Goal: Information Seeking & Learning: Compare options

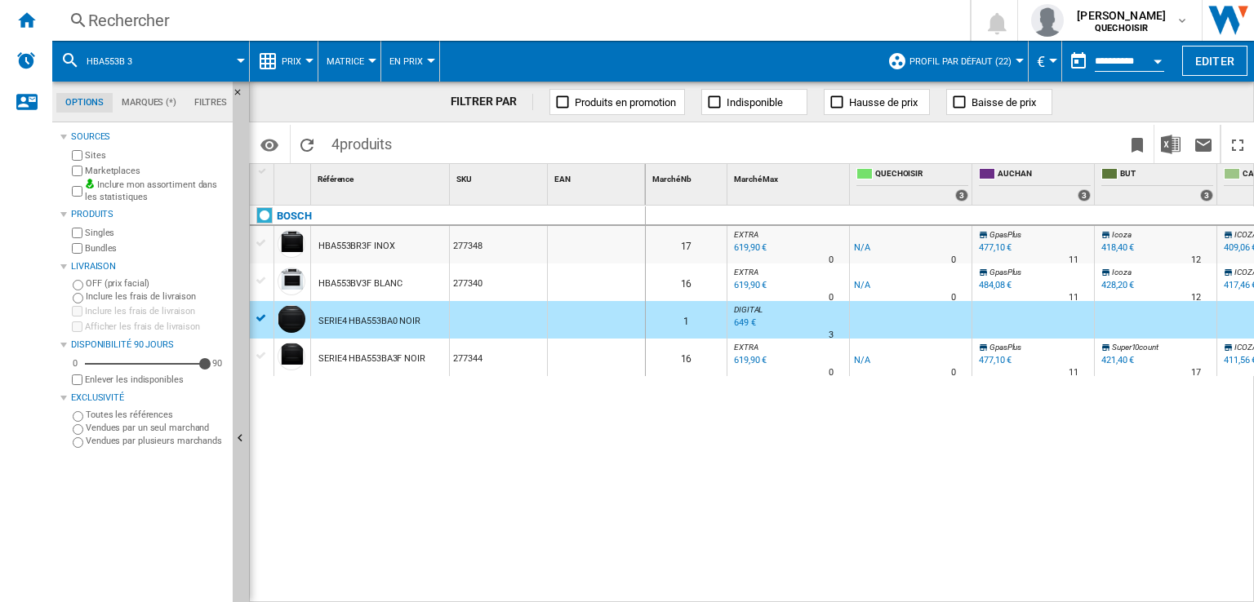
click at [624, 455] on div "BOSCH HBA553BR3F INOX 277348 HBA553BV3F BLANC 277340 SERIE4 HBA553BA0 NOIR SERI…" at bounding box center [448, 401] width 396 height 390
click at [213, 5] on div "Rechercher Rechercher 0 [PERSON_NAME] QUECHOISIR QUECHOISIR Mes paramètres Se d…" at bounding box center [653, 20] width 1202 height 41
click at [228, 24] on div "Rechercher" at bounding box center [507, 20] width 839 height 23
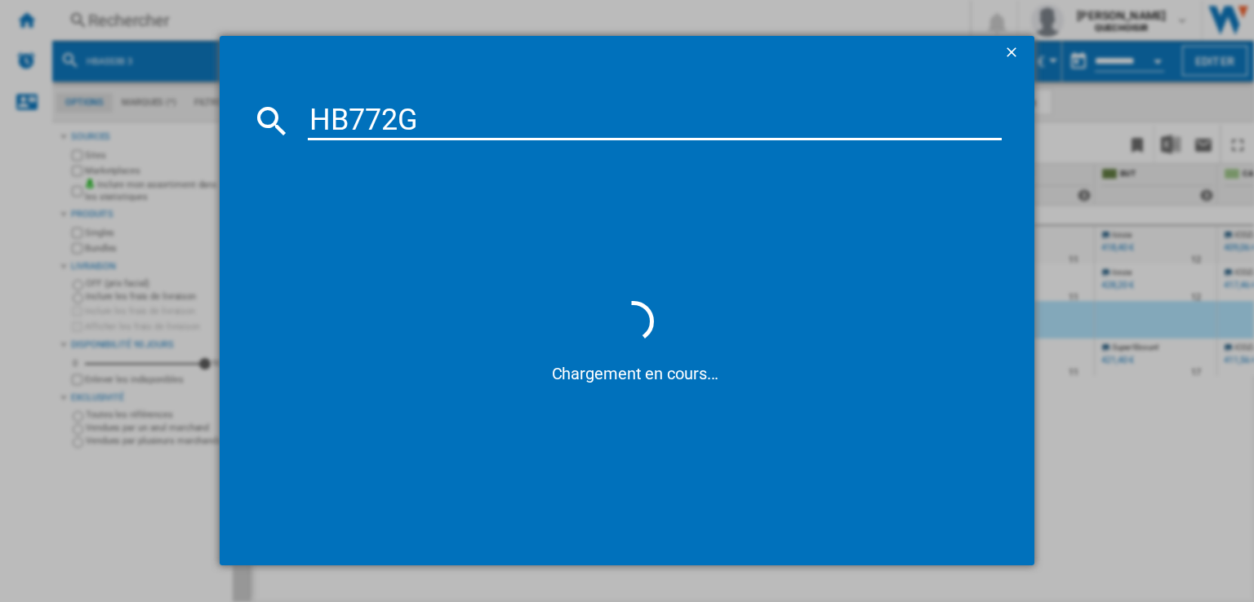
type input "HB772"
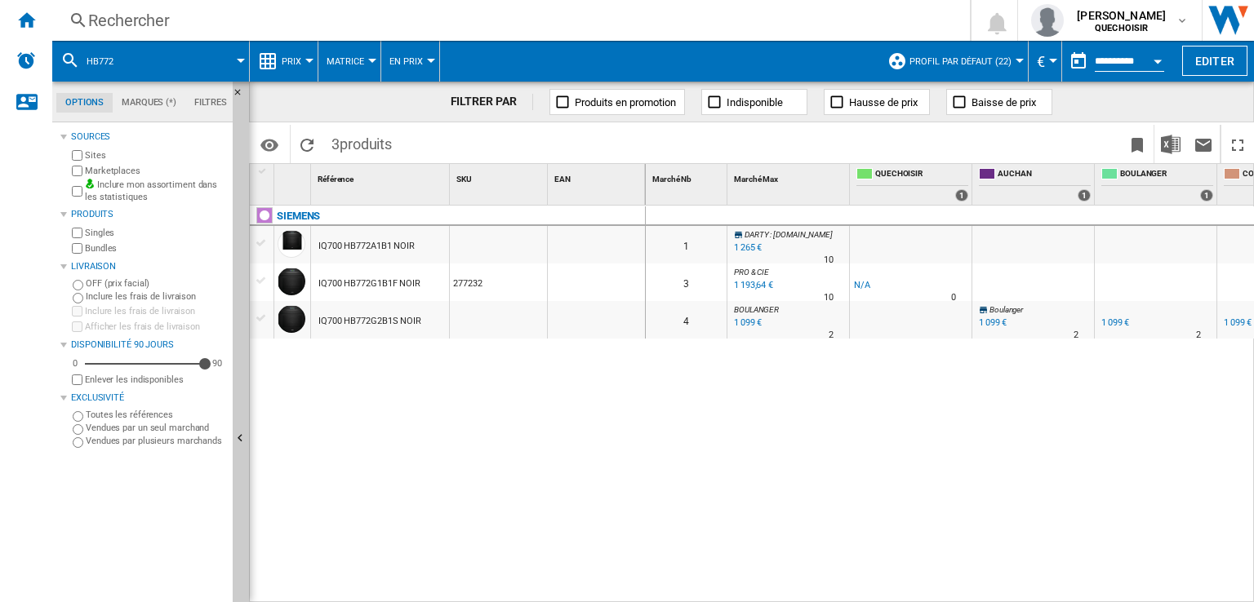
click at [363, 60] on button "Matrice" at bounding box center [350, 61] width 46 height 41
click at [362, 140] on span "Classement" at bounding box center [364, 140] width 67 height 15
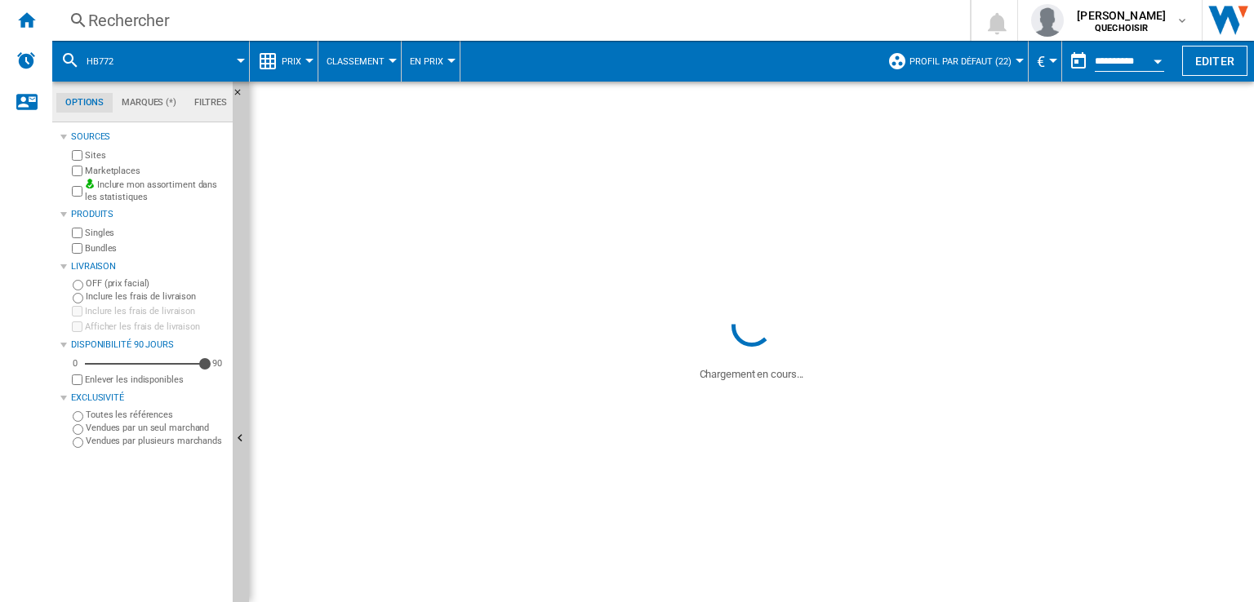
click at [104, 169] on label "Marketplaces" at bounding box center [155, 171] width 141 height 12
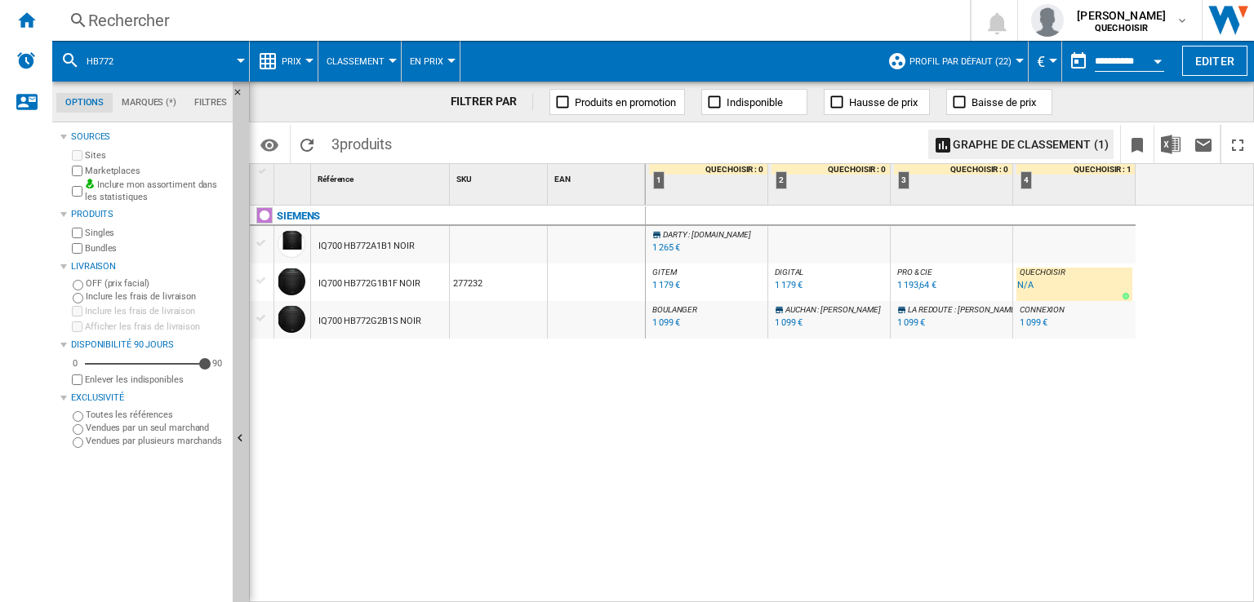
click at [104, 249] on label "Bundles" at bounding box center [155, 248] width 141 height 12
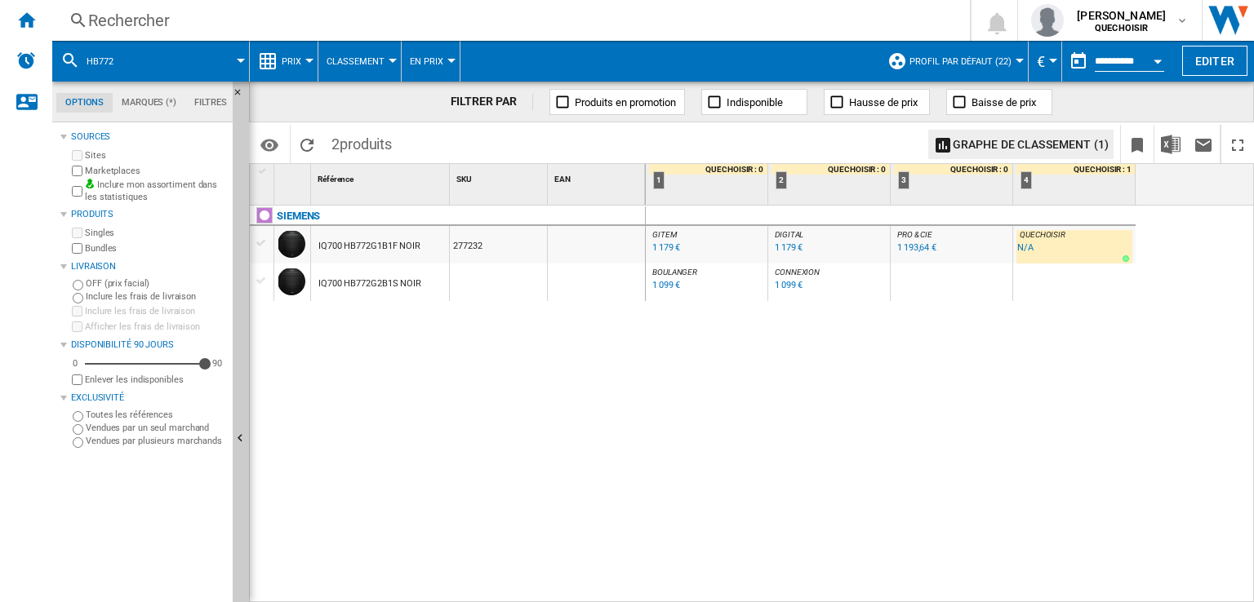
click at [730, 428] on div "GITEM : GITEM -1.0 % 1 179 € % N/A GITEM : GITEM DIGITAL : FR GROUP-DIGITAL -1.…" at bounding box center [950, 405] width 609 height 398
click at [355, 247] on div "IQ700 HB772G1B1F NOIR" at bounding box center [369, 247] width 102 height 38
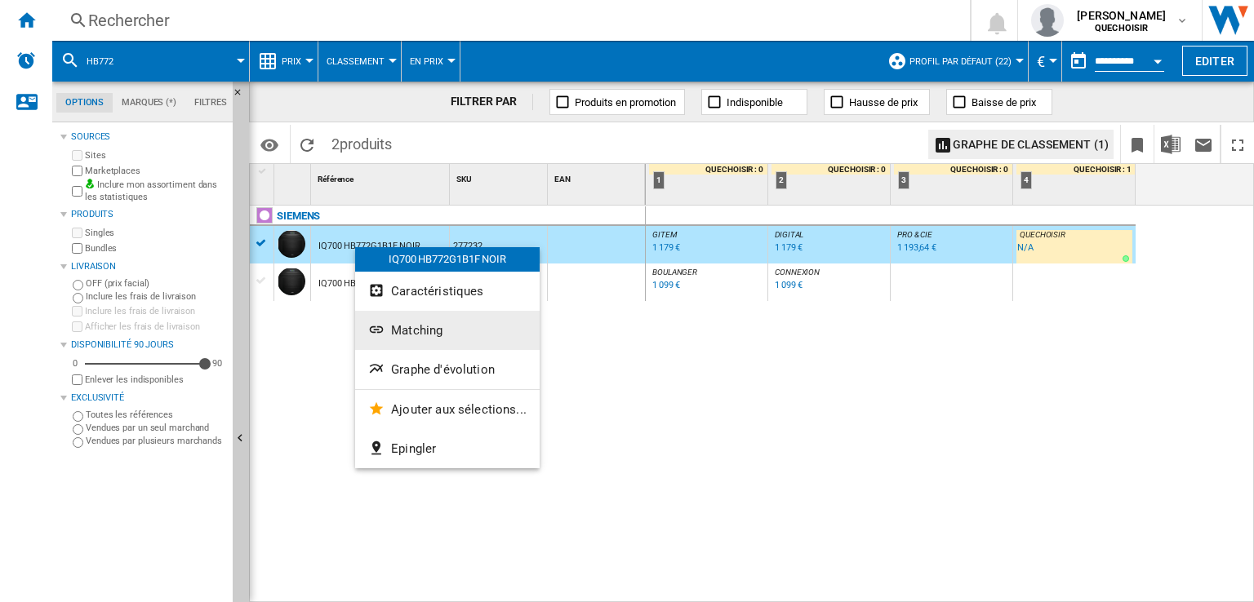
click at [431, 330] on span "Matching" at bounding box center [416, 330] width 51 height 15
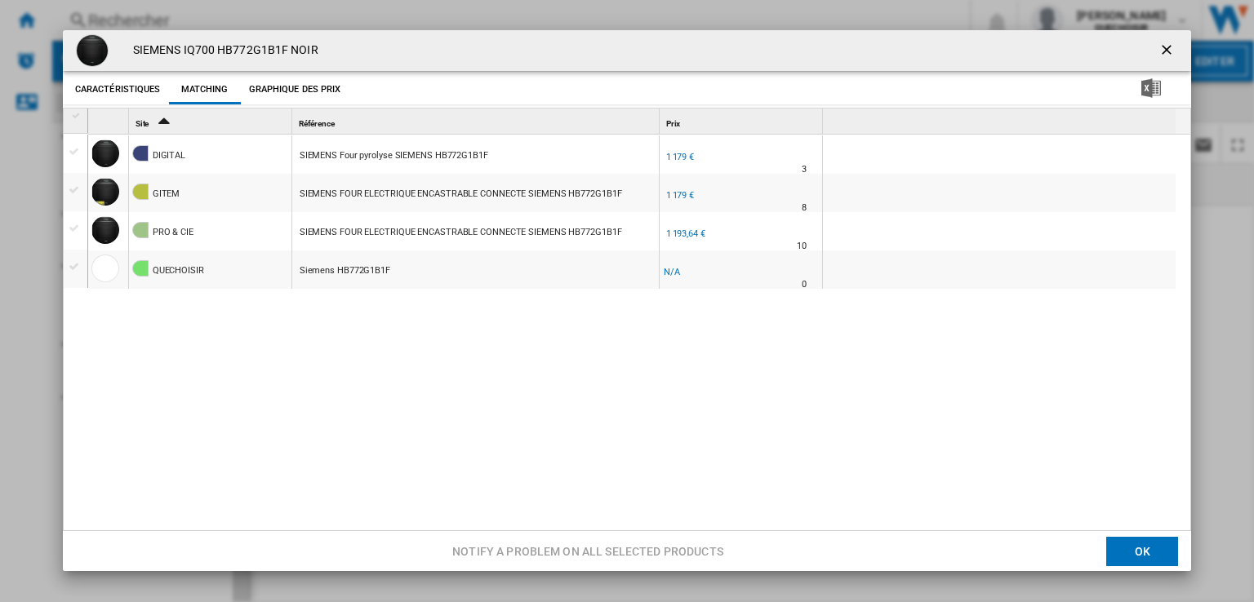
click at [431, 331] on div "DIGITAL SIEMENS Four pyrolyse SIEMENS HB772G1B1F FR GROUP-DIGITAL -1.0 % 1 179 …" at bounding box center [636, 338] width 1096 height 407
click at [1159, 60] on button "Product popup" at bounding box center [1168, 50] width 33 height 33
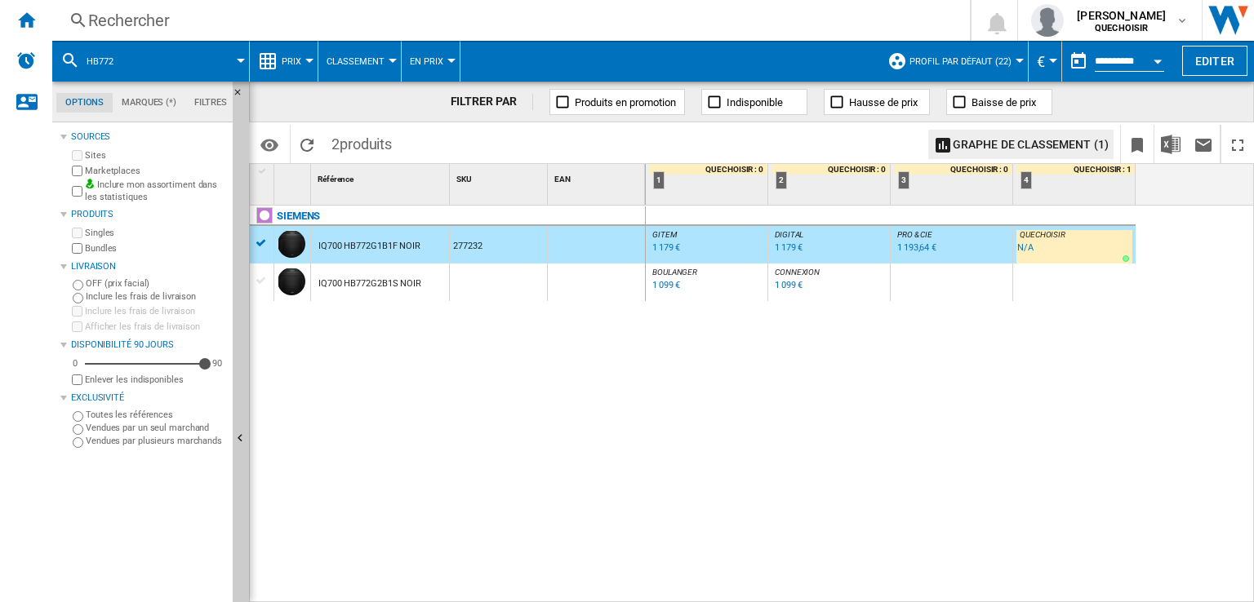
click at [451, 351] on div "SIEMENS IQ700 HB772G1B1F NOIR 277232 IQ700 HB772G2B1S NOIR" at bounding box center [448, 401] width 396 height 390
click at [346, 20] on div "Rechercher" at bounding box center [507, 20] width 839 height 23
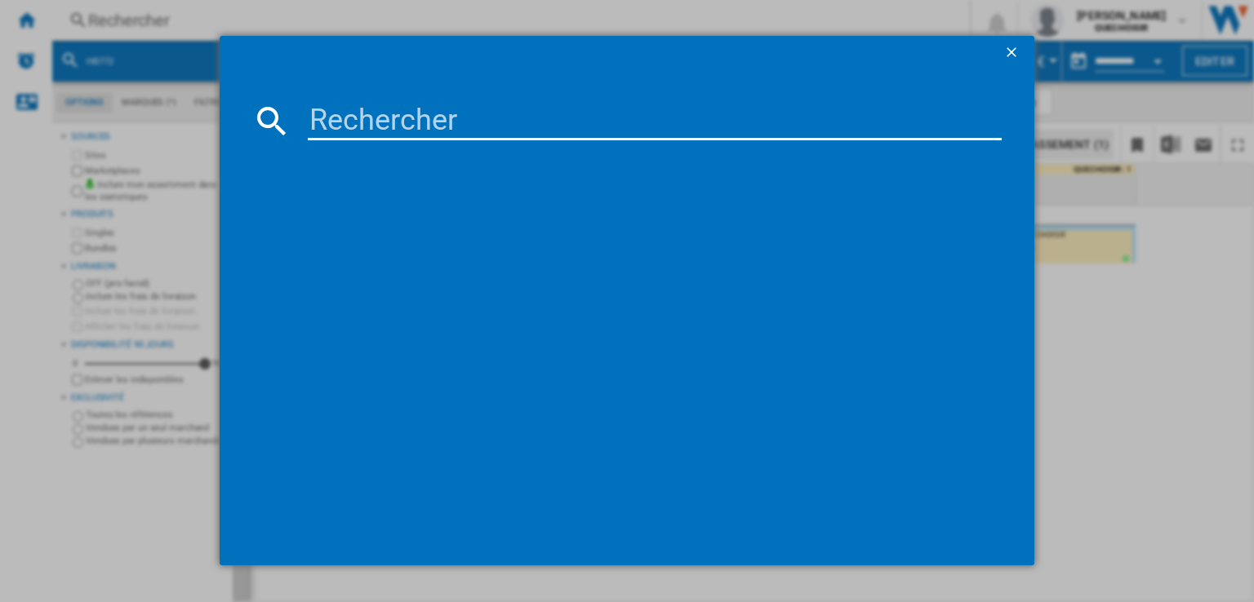
type input "HBG7741W1"
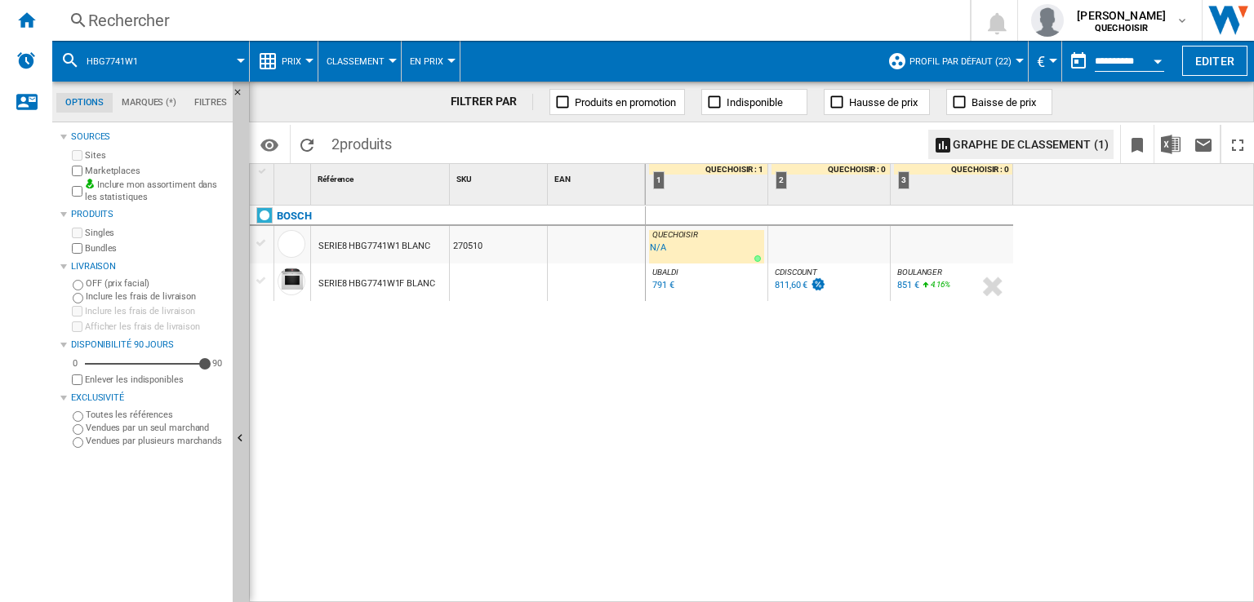
click at [295, 23] on div "Rechercher" at bounding box center [507, 20] width 839 height 23
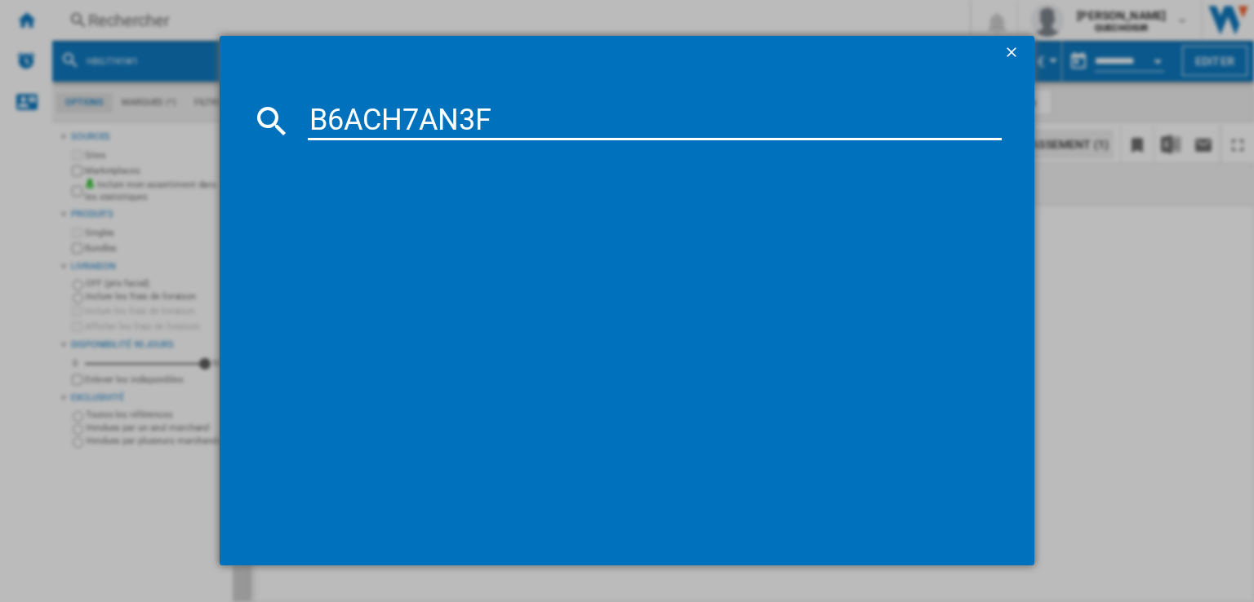
type input "B6ACH7AN3"
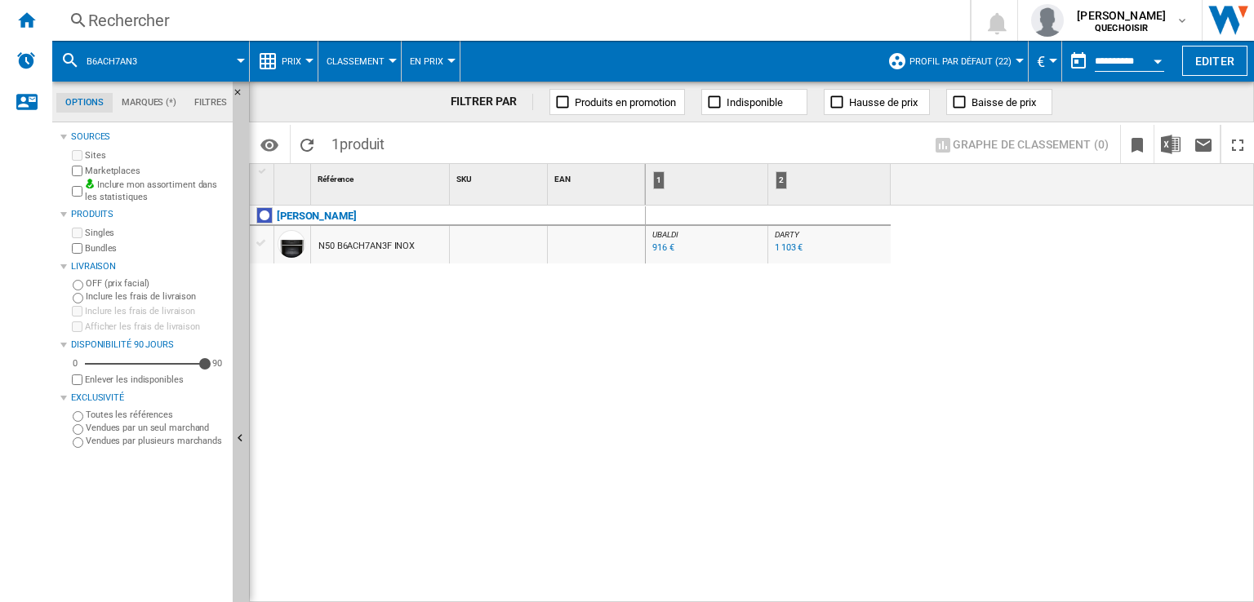
click at [784, 252] on div "1 103 €" at bounding box center [789, 247] width 28 height 11
click at [342, 24] on div "Rechercher" at bounding box center [507, 20] width 839 height 23
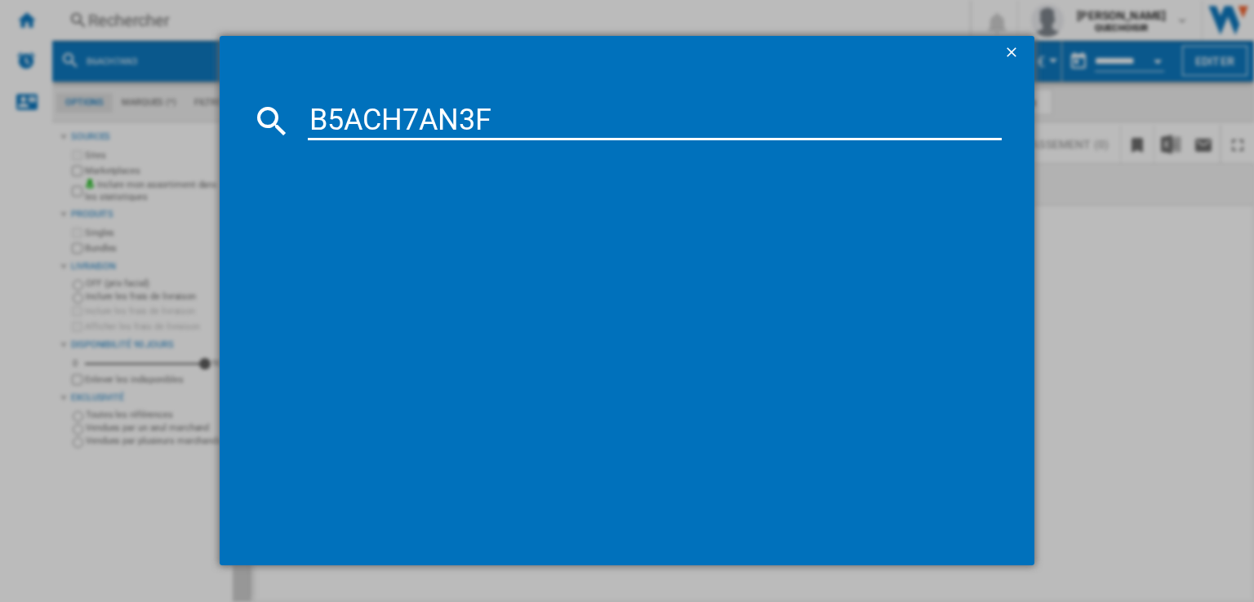
type input "B5ACH7AN3"
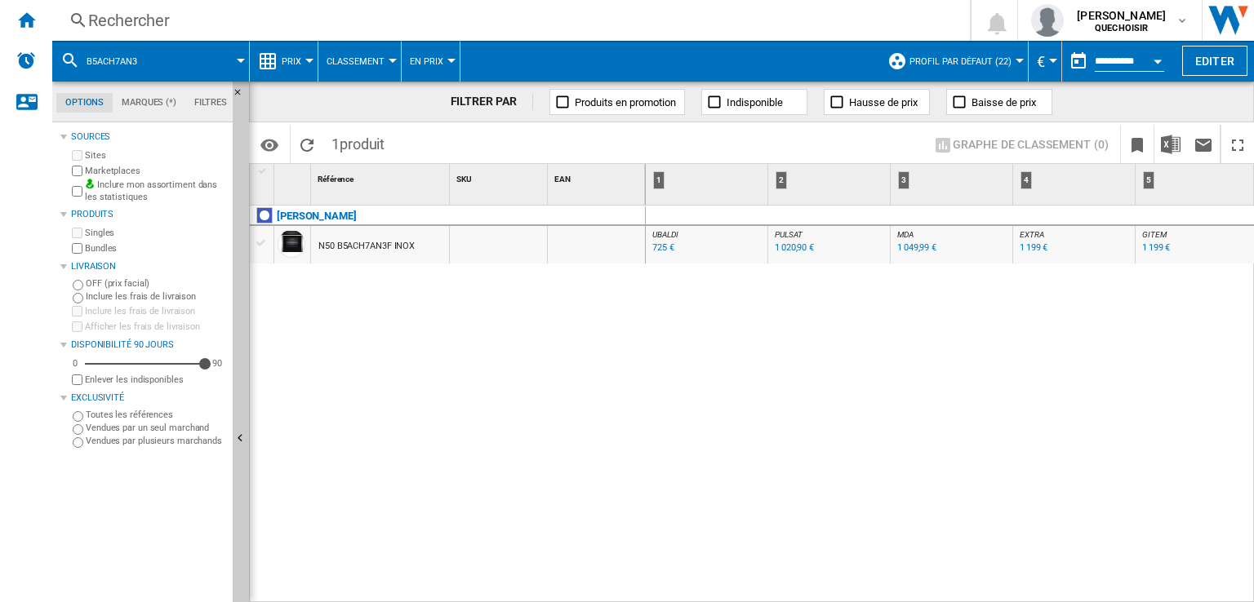
click at [235, 94] on ng-md-icon "Masquer" at bounding box center [243, 97] width 20 height 20
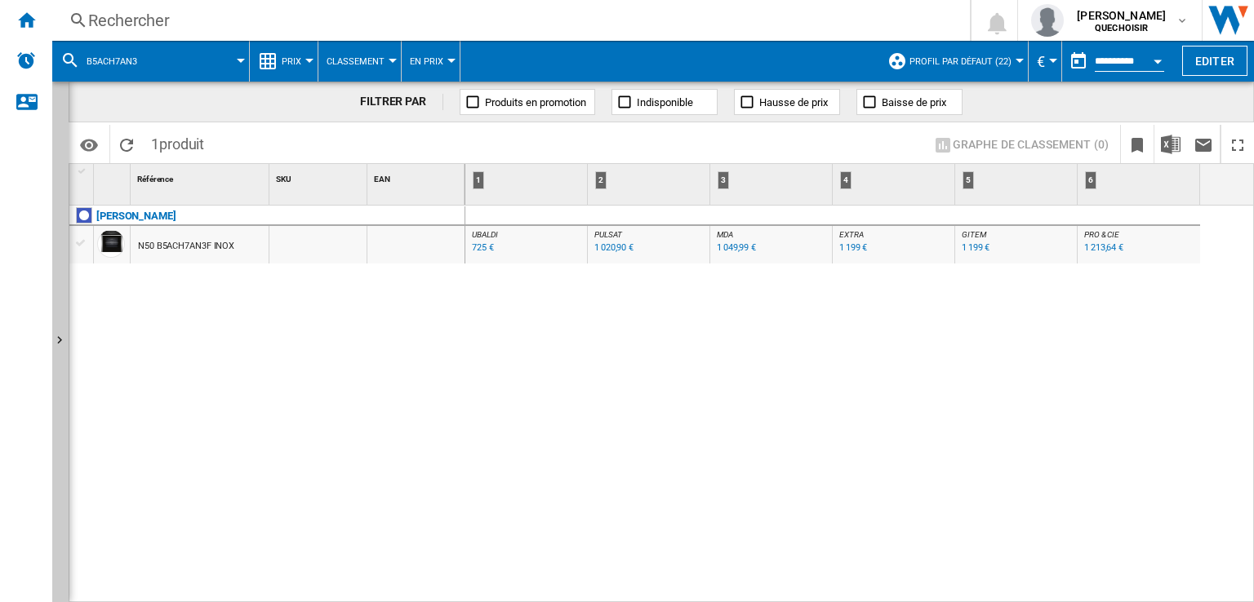
click at [294, 18] on div "Rechercher" at bounding box center [507, 20] width 839 height 23
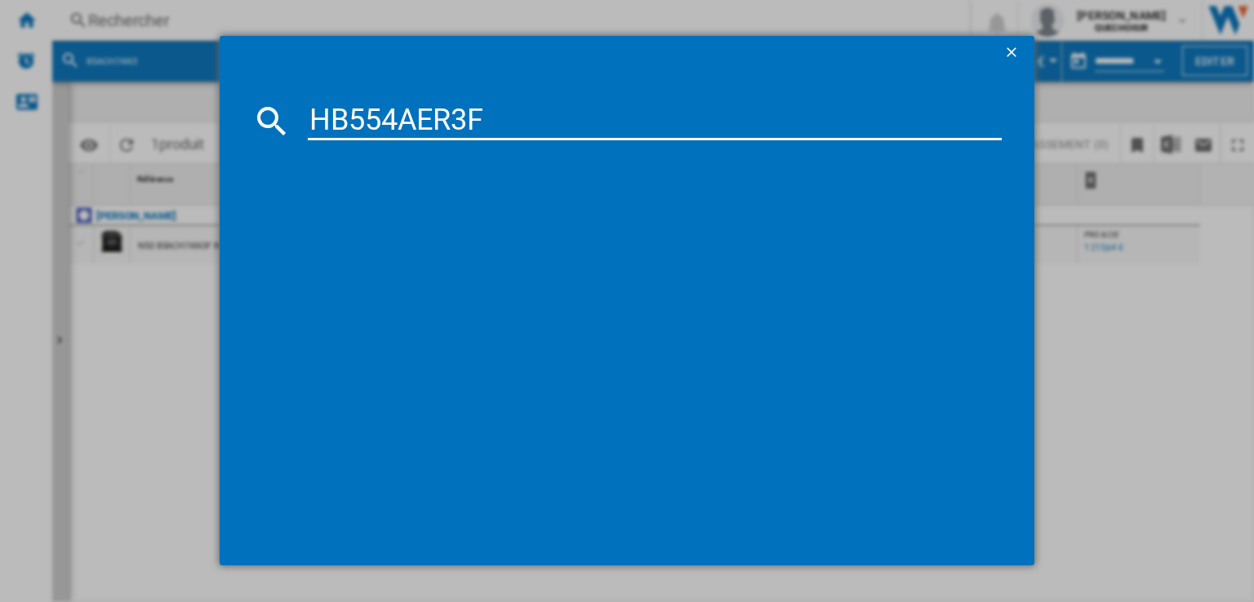
type input "HB554AER3"
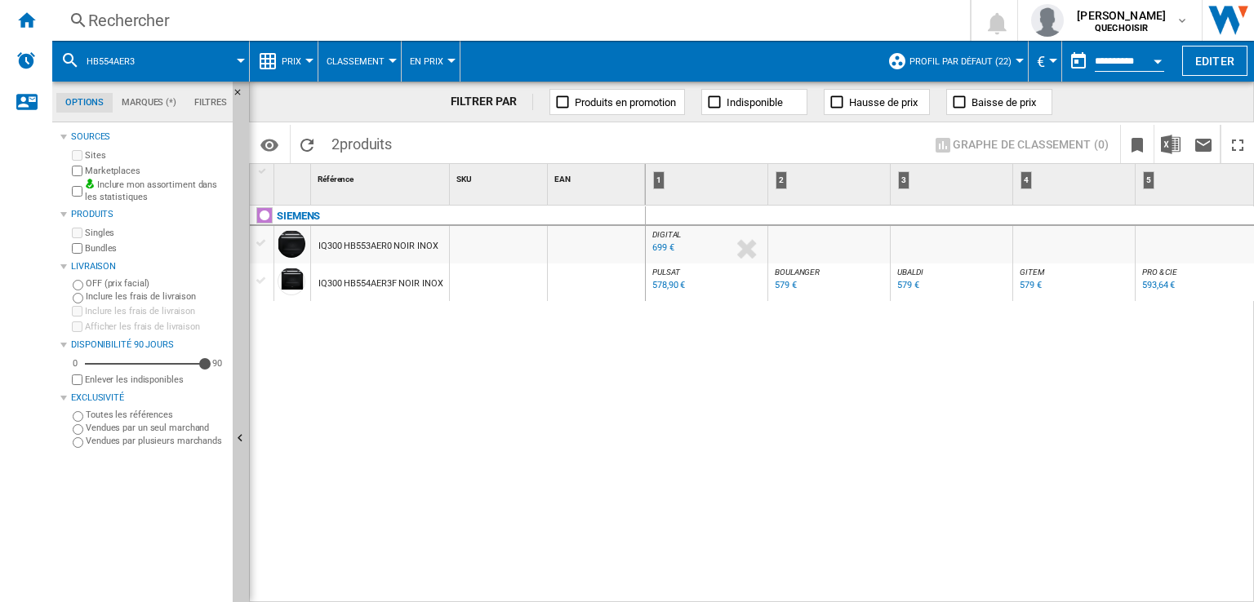
click at [397, 246] on div "IQ300 HB553AER0 NOIR INOX" at bounding box center [378, 247] width 120 height 38
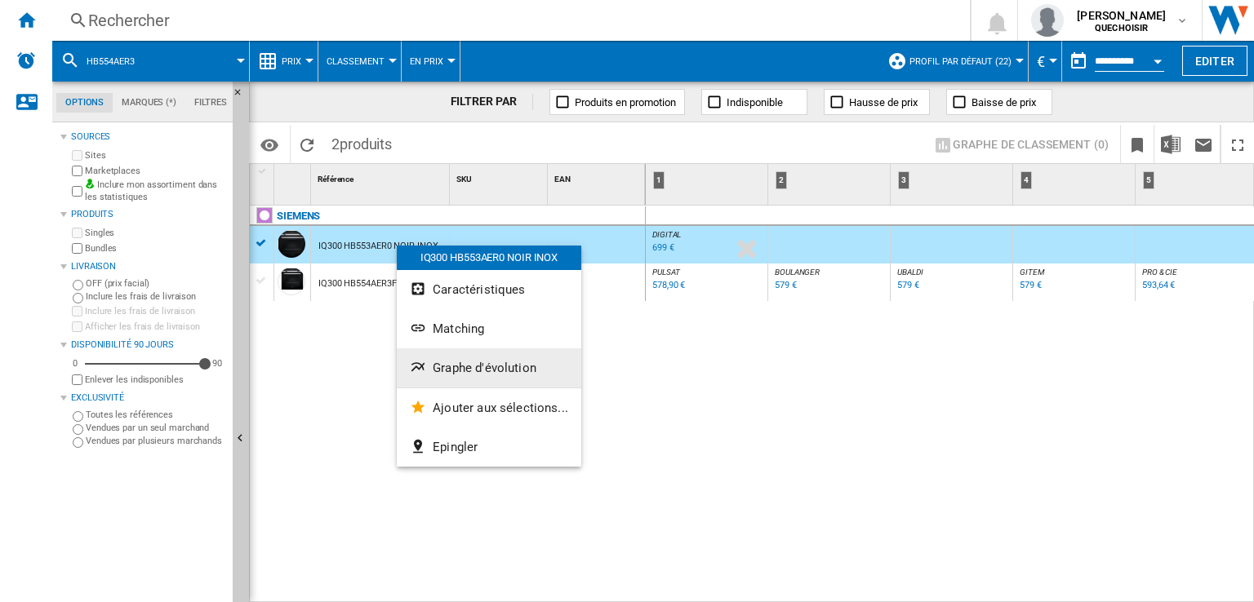
click at [442, 378] on button "Graphe d'évolution" at bounding box center [489, 368] width 184 height 39
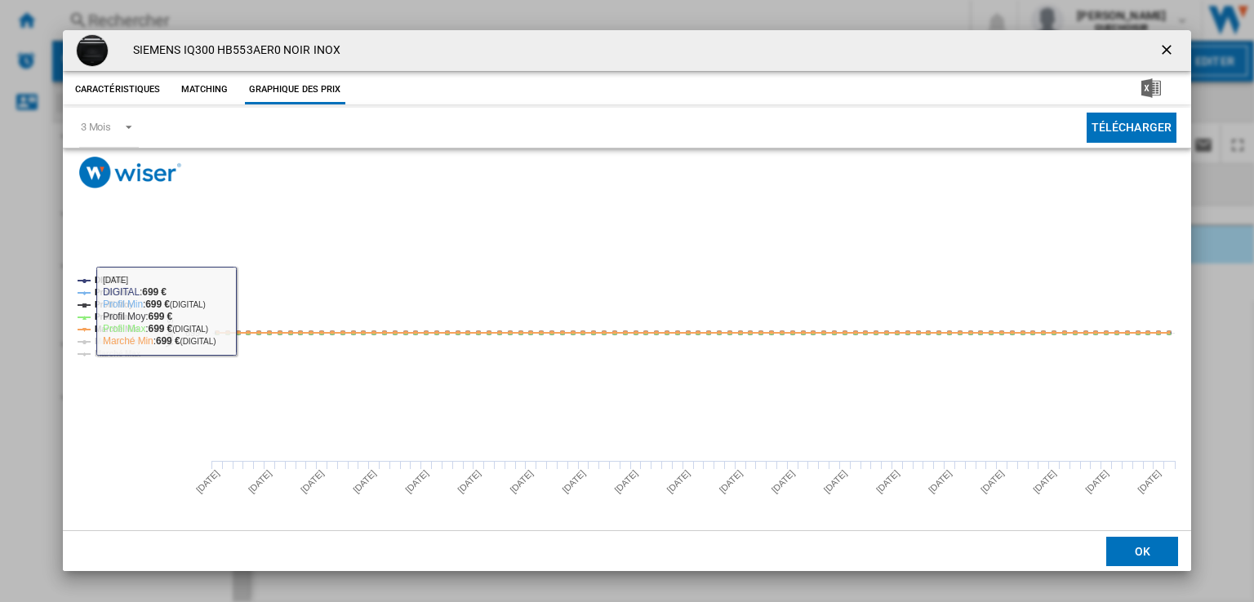
click at [213, 92] on button "Matching" at bounding box center [205, 89] width 72 height 29
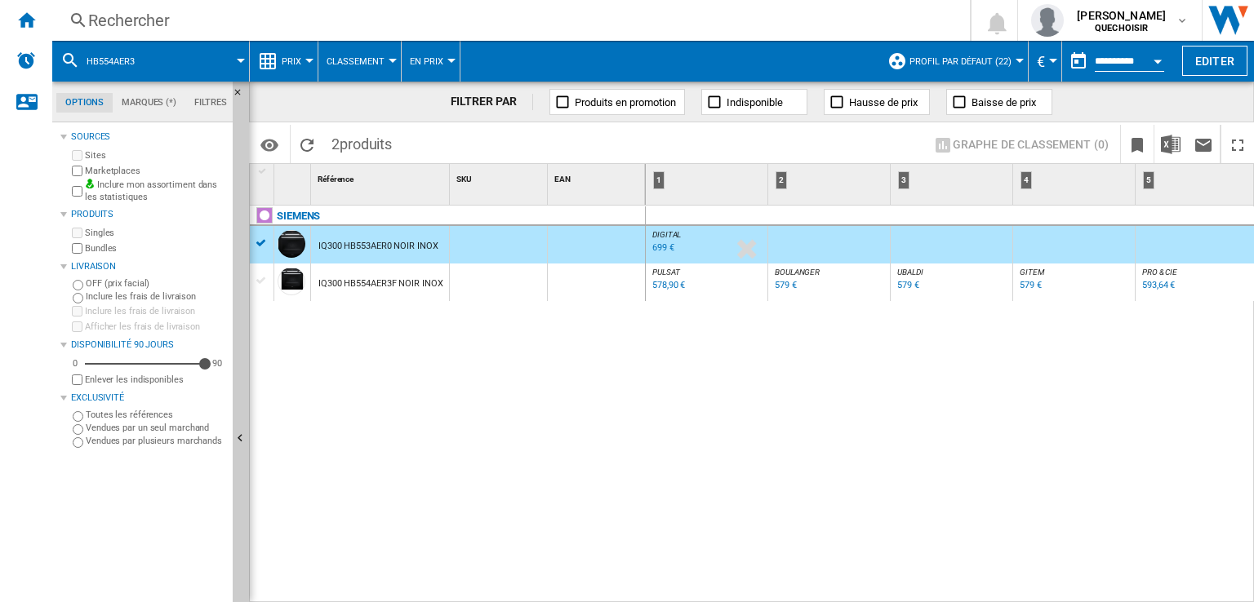
click at [304, 25] on div "Rechercher" at bounding box center [507, 20] width 839 height 23
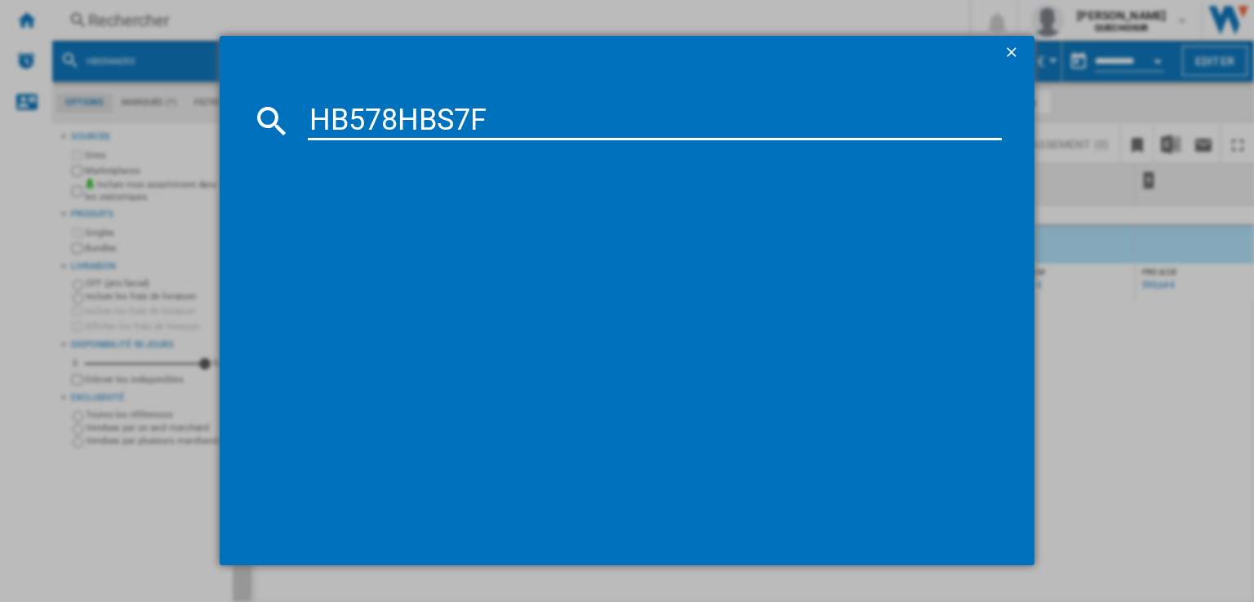
type input "HB578HBS7"
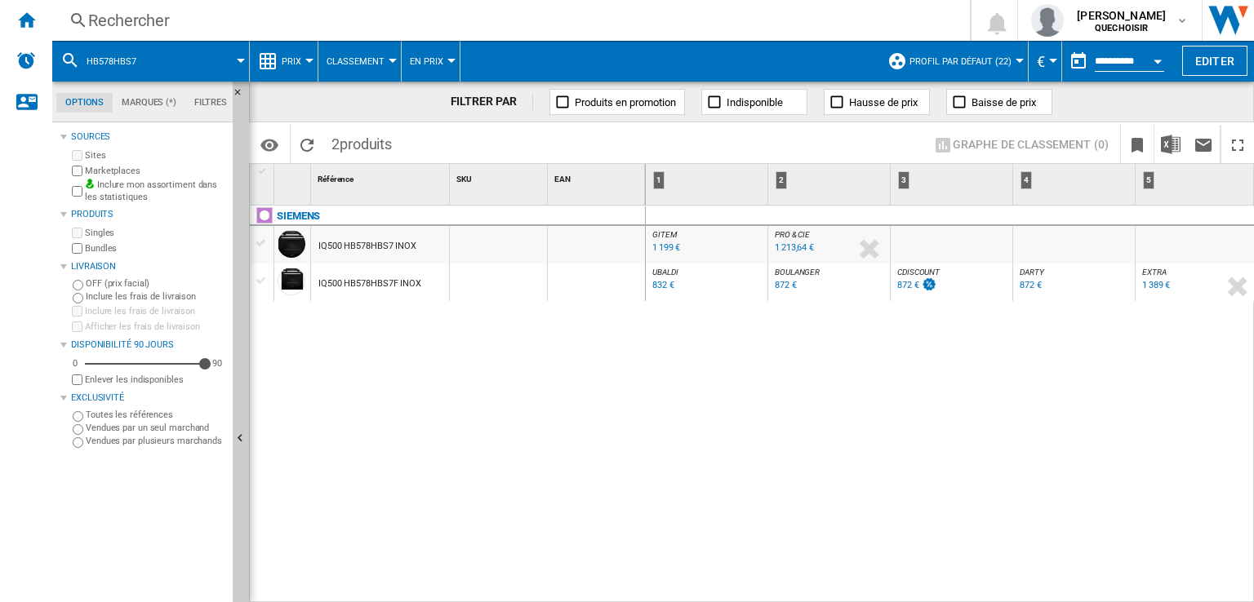
click at [379, 242] on div "IQ500 HB578HBS7 INOX" at bounding box center [367, 247] width 98 height 38
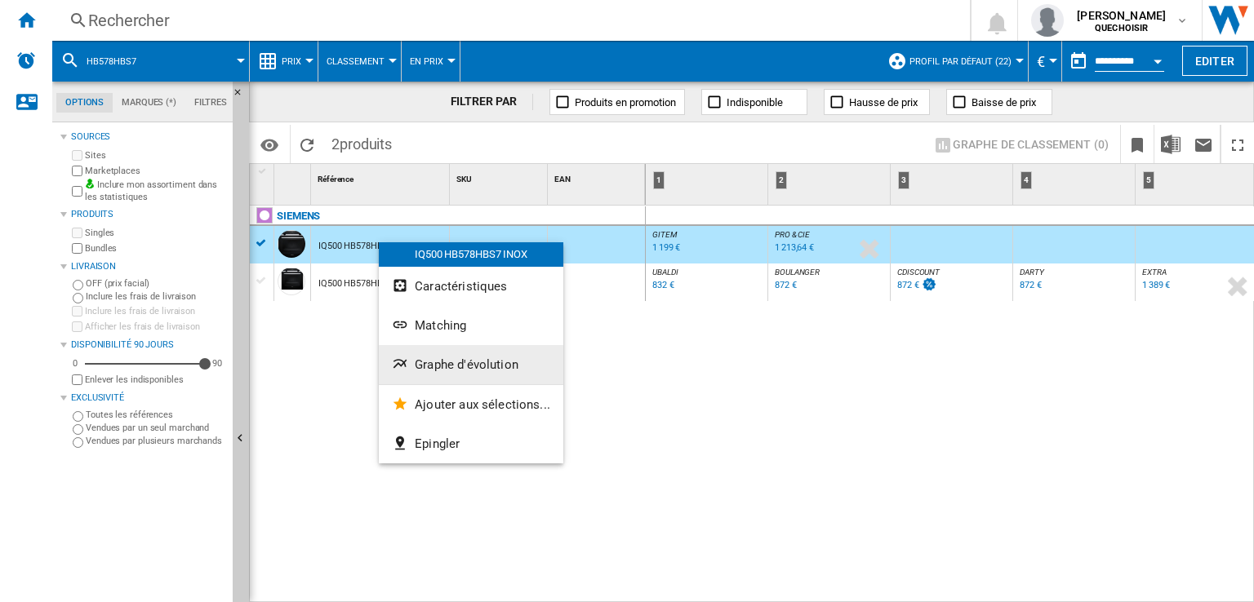
click at [469, 371] on span "Graphe d'évolution" at bounding box center [467, 365] width 104 height 15
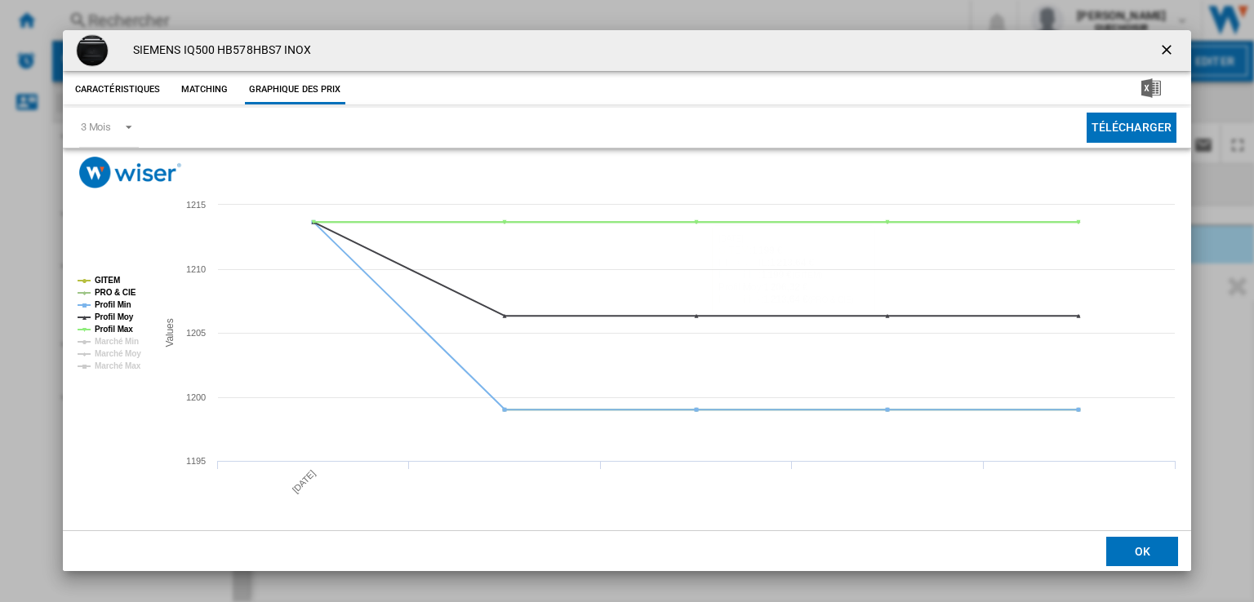
click at [1175, 47] on ng-md-icon "getI18NText('BUTTONS.CLOSE_DIALOG')" at bounding box center [1168, 52] width 20 height 20
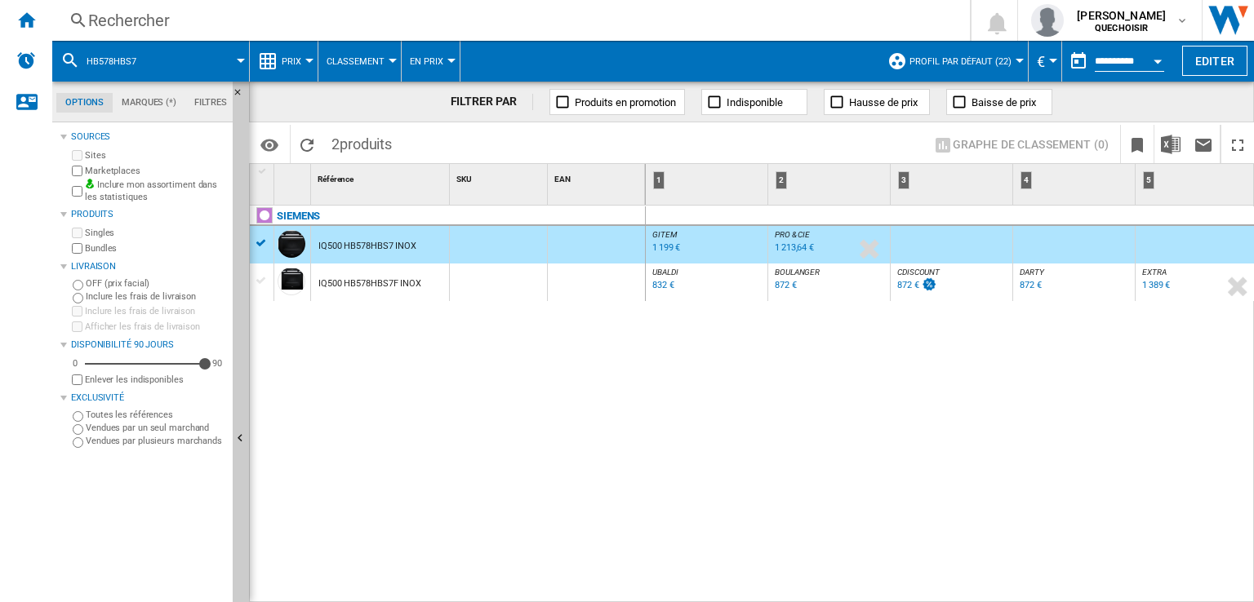
drag, startPoint x: 511, startPoint y: 273, endPoint x: 518, endPoint y: 282, distance: 11.8
click at [512, 273] on div at bounding box center [498, 283] width 97 height 38
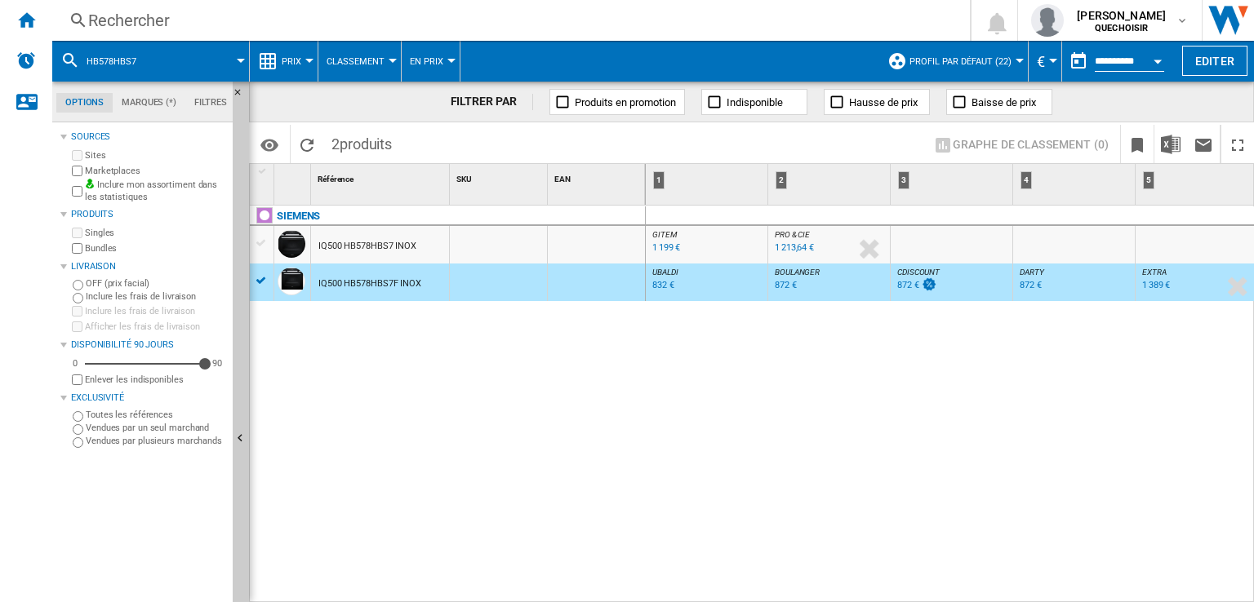
click at [809, 247] on div "1 213,64 €" at bounding box center [794, 247] width 39 height 11
click at [415, 24] on div "Rechercher" at bounding box center [507, 20] width 839 height 23
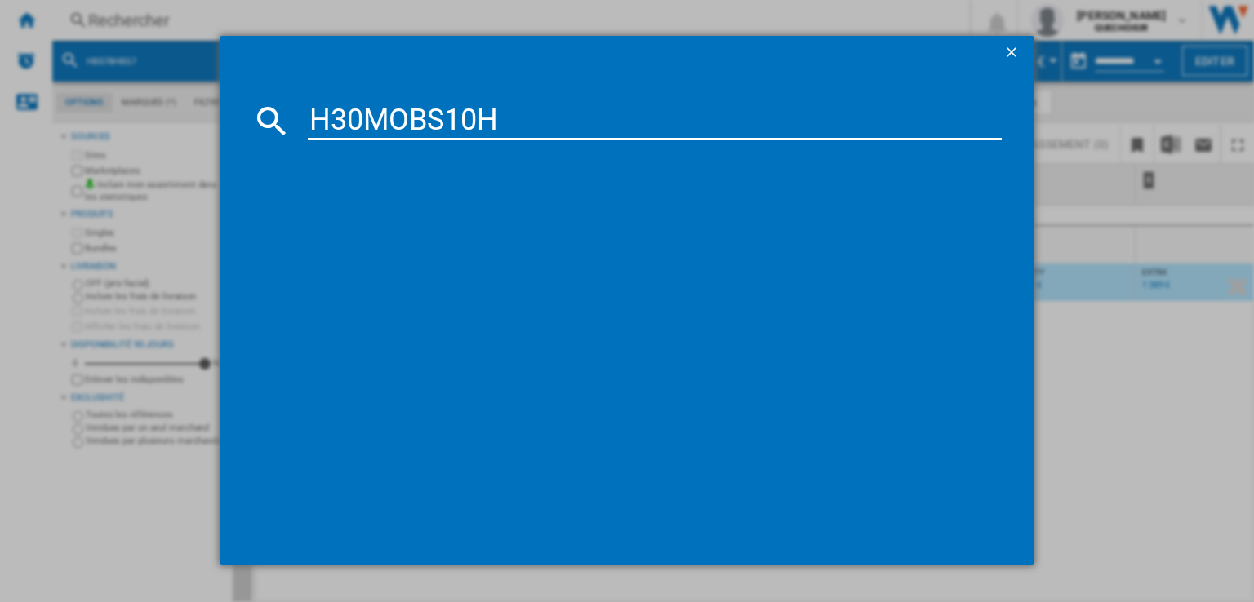
type input "H30MOBS10"
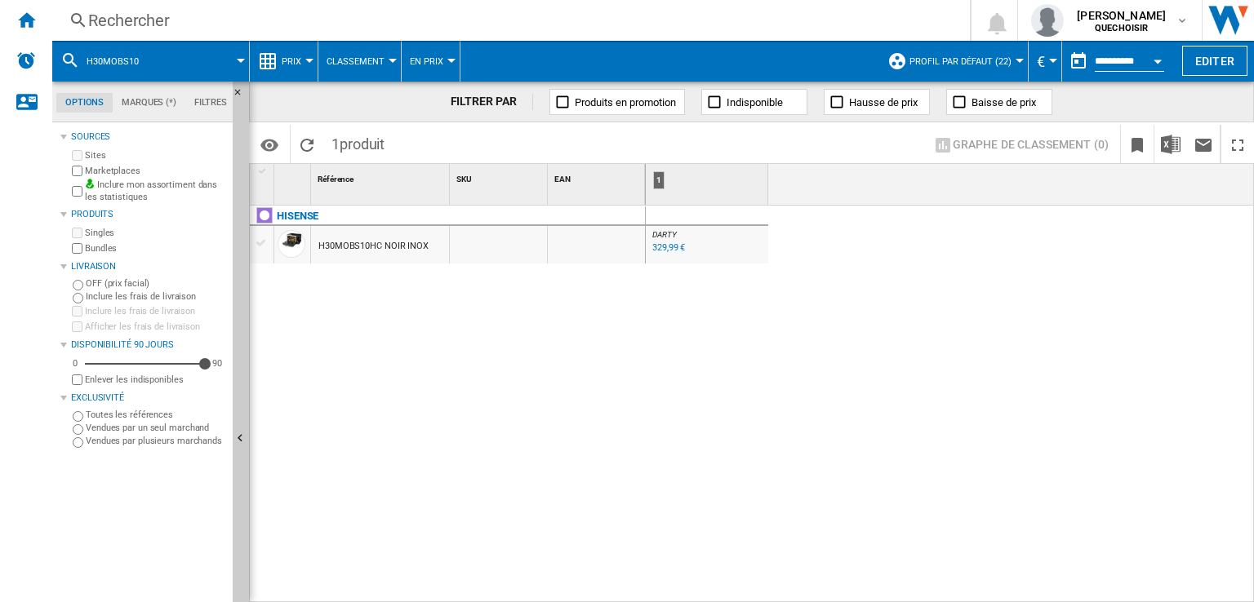
click at [357, 242] on div "H30MOBS10HC NOIR INOX" at bounding box center [373, 247] width 110 height 38
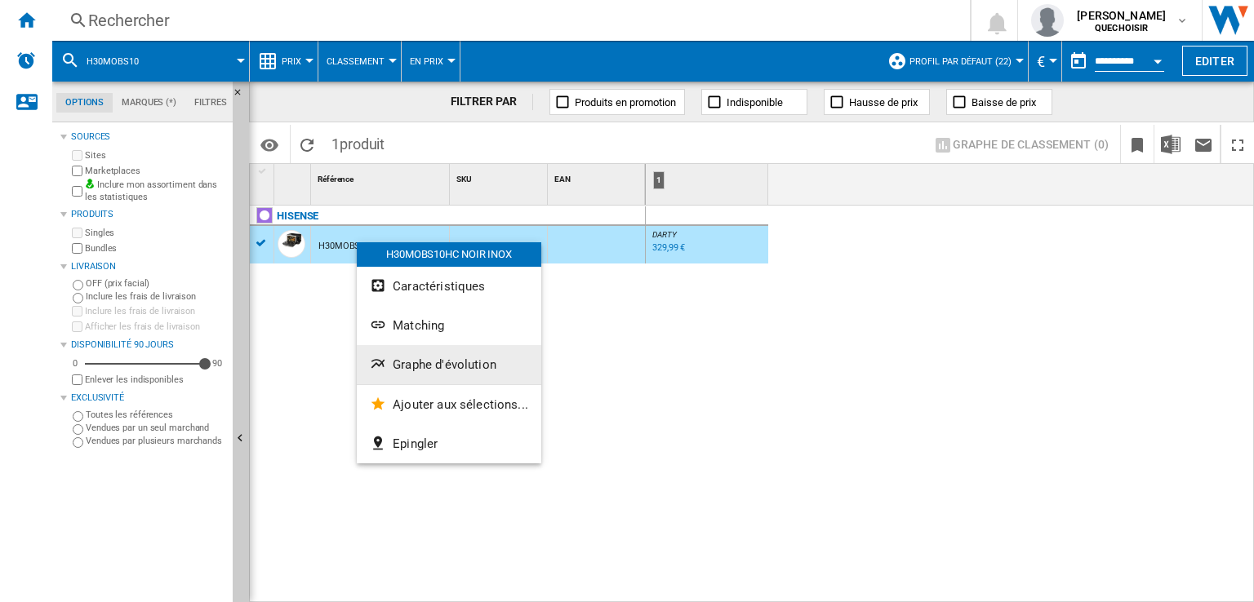
click at [441, 372] on button "Graphe d'évolution" at bounding box center [449, 364] width 184 height 39
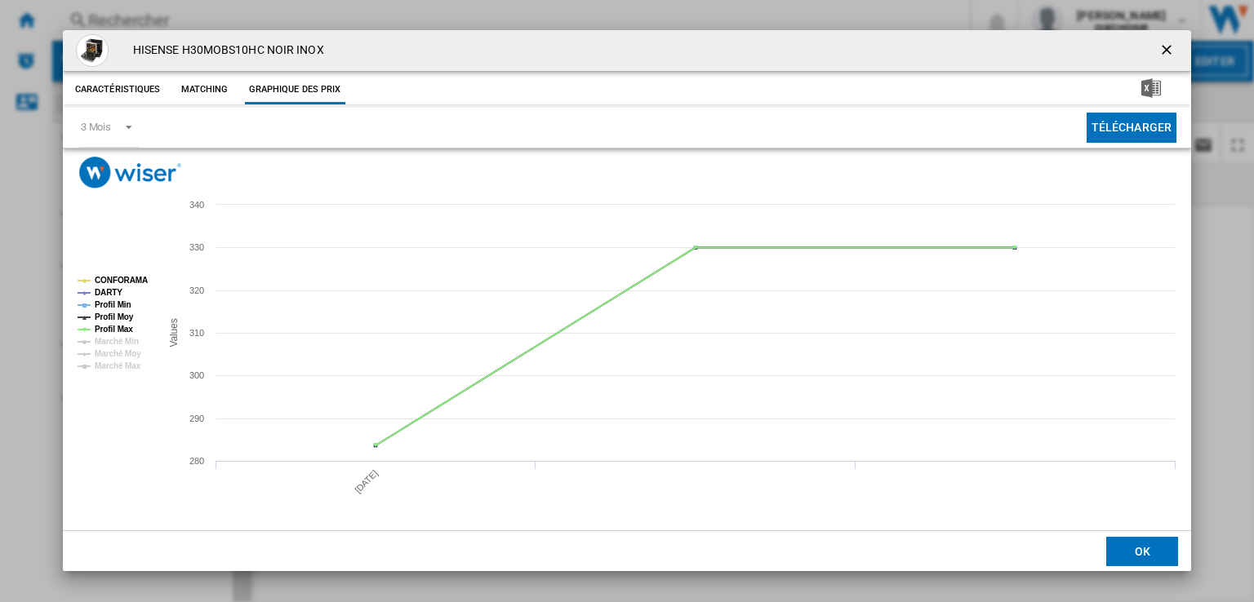
drag, startPoint x: 1159, startPoint y: 57, endPoint x: 1153, endPoint y: 51, distance: 9.2
click at [1160, 57] on ng-md-icon "getI18NText('BUTTONS.CLOSE_DIALOG')" at bounding box center [1168, 52] width 20 height 20
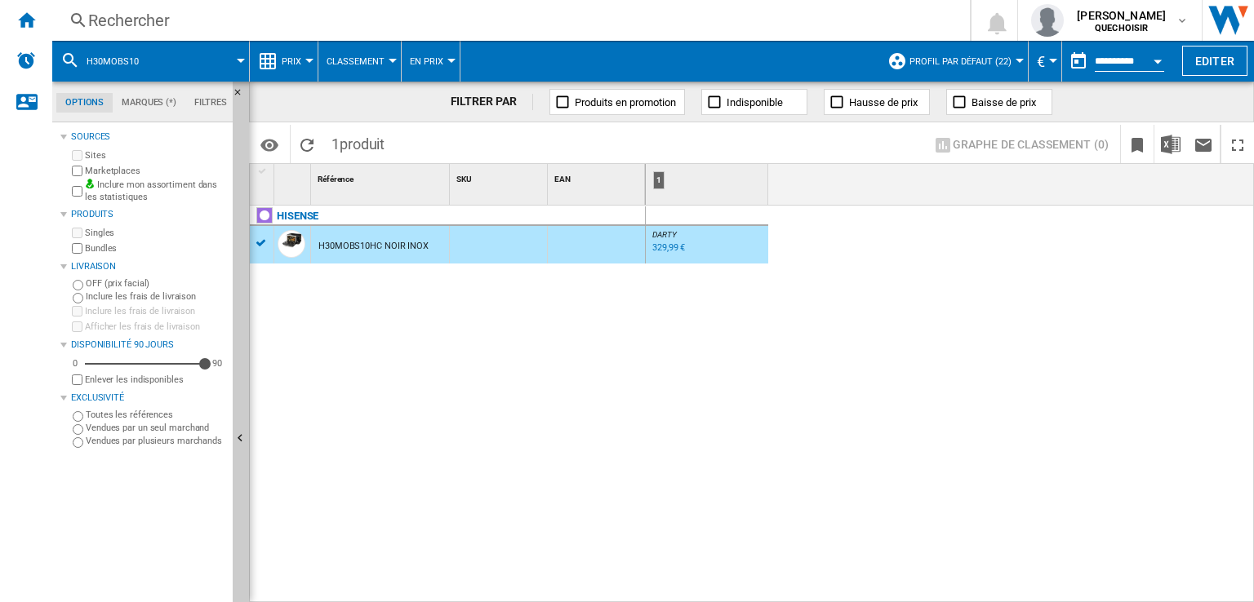
click at [337, 60] on span "Classement" at bounding box center [356, 61] width 58 height 11
click at [287, 64] on md-backdrop at bounding box center [627, 301] width 1254 height 602
click at [287, 64] on span "Prix" at bounding box center [292, 61] width 20 height 11
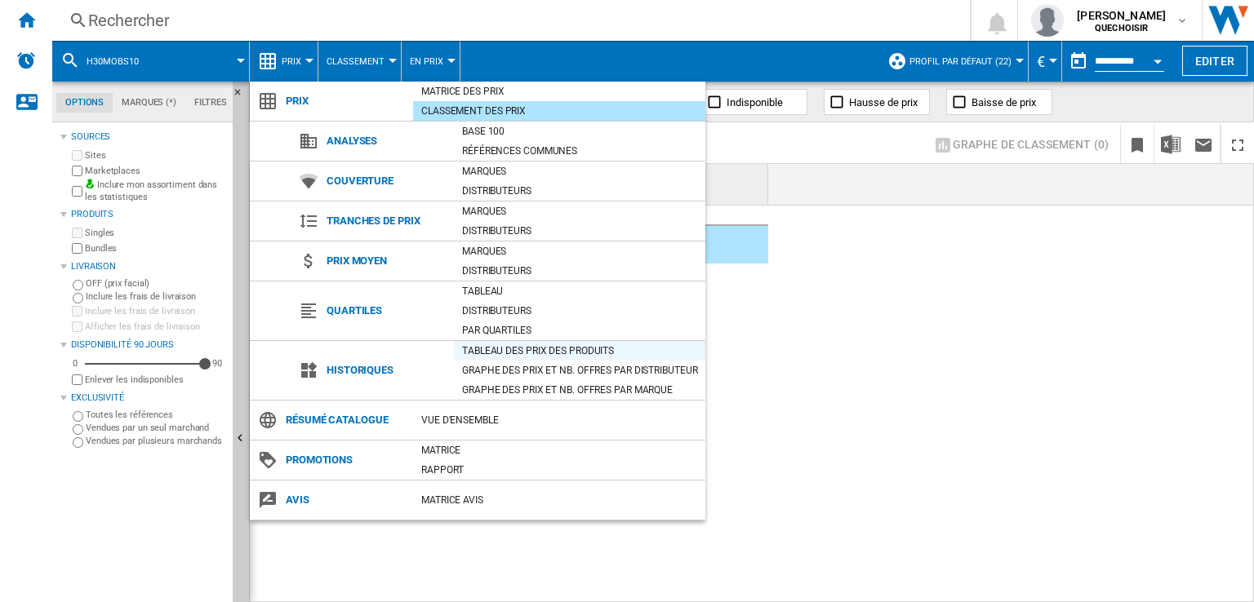
click at [514, 351] on div "Tableau des prix des produits" at bounding box center [579, 351] width 251 height 16
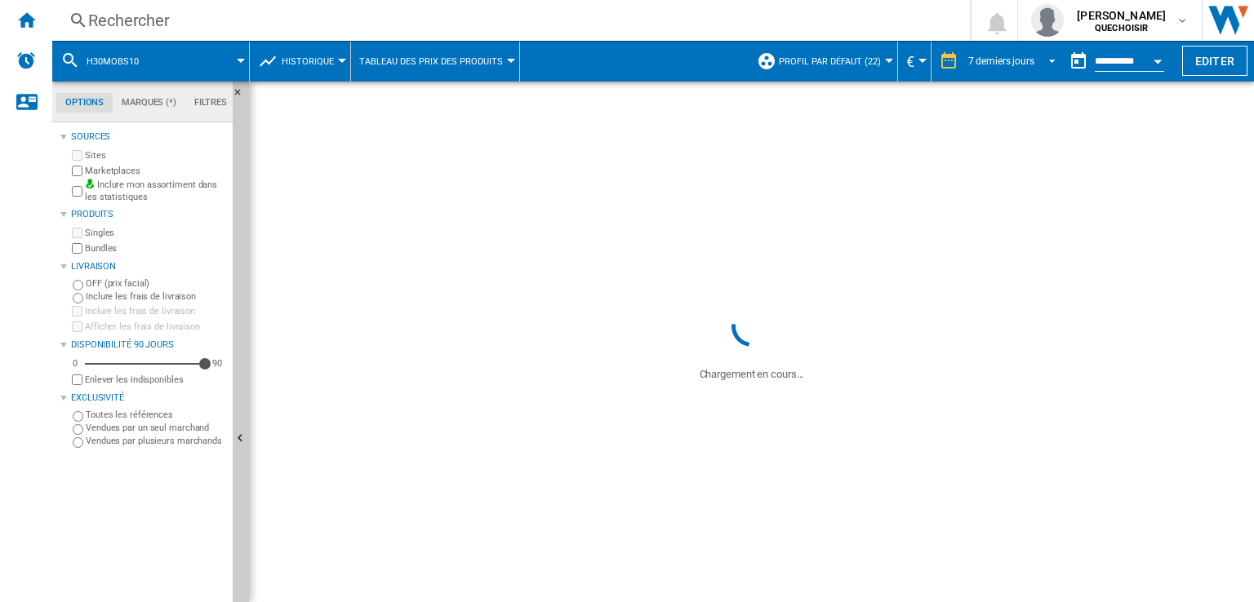
click at [981, 64] on div "7 derniers jours" at bounding box center [1001, 61] width 66 height 11
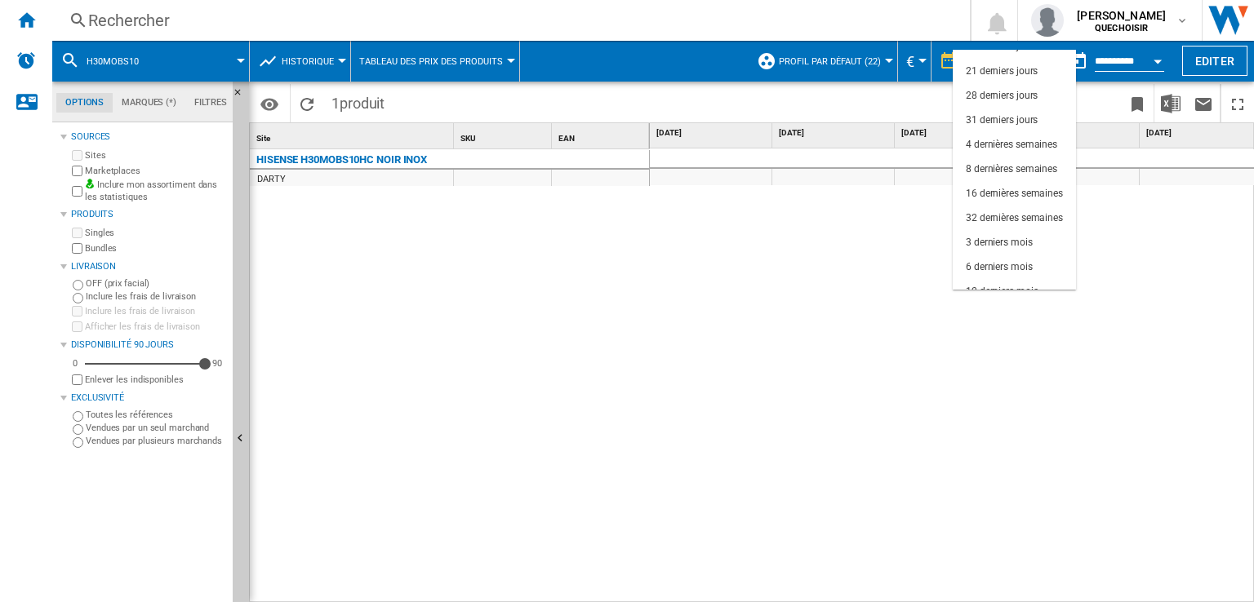
scroll to position [102, 0]
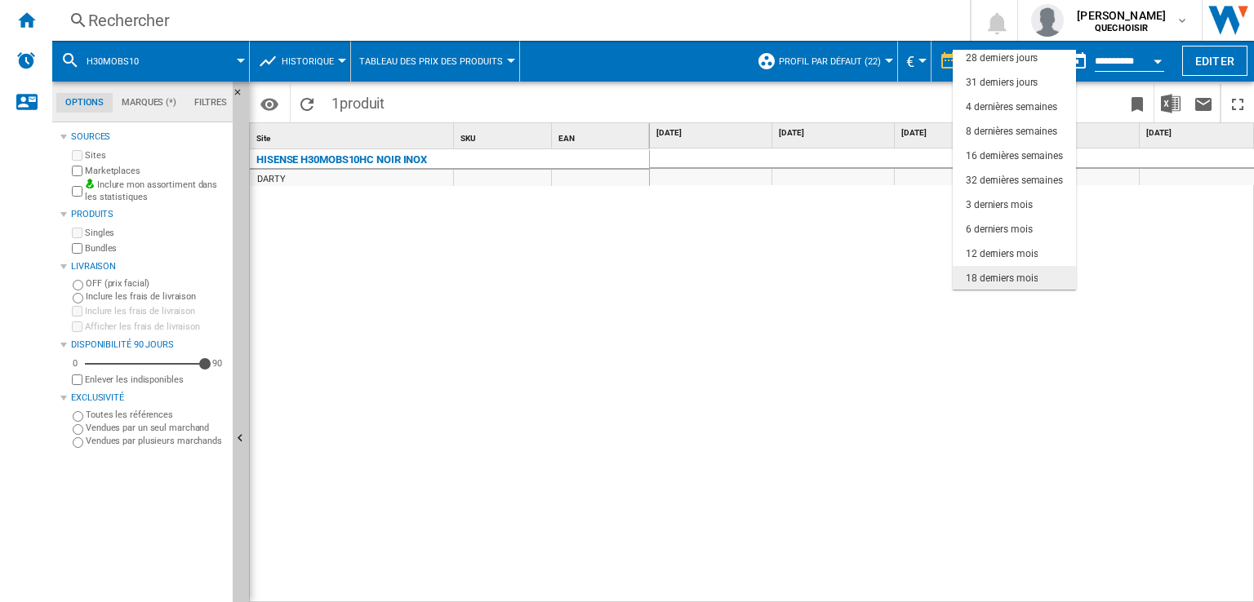
click at [1009, 272] on div "18 derniers mois" at bounding box center [1002, 279] width 72 height 14
